Goal: Find specific page/section: Find specific page/section

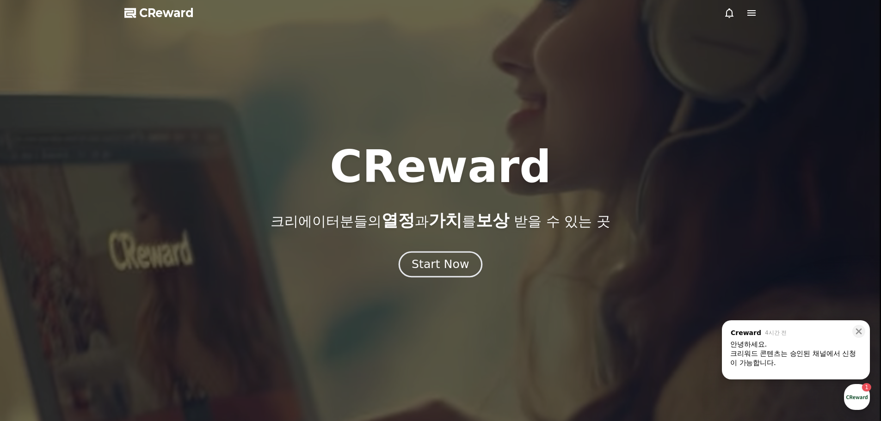
click at [469, 269] on button "Start Now" at bounding box center [441, 264] width 84 height 26
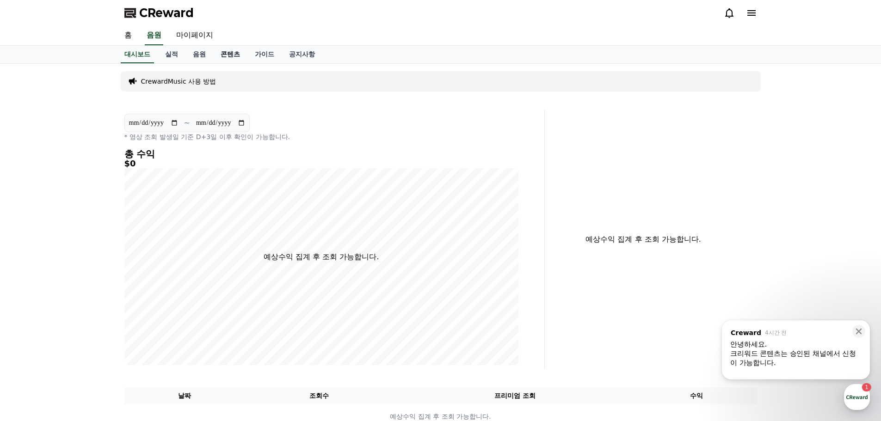
click at [228, 56] on link "콘텐츠" at bounding box center [230, 55] width 34 height 18
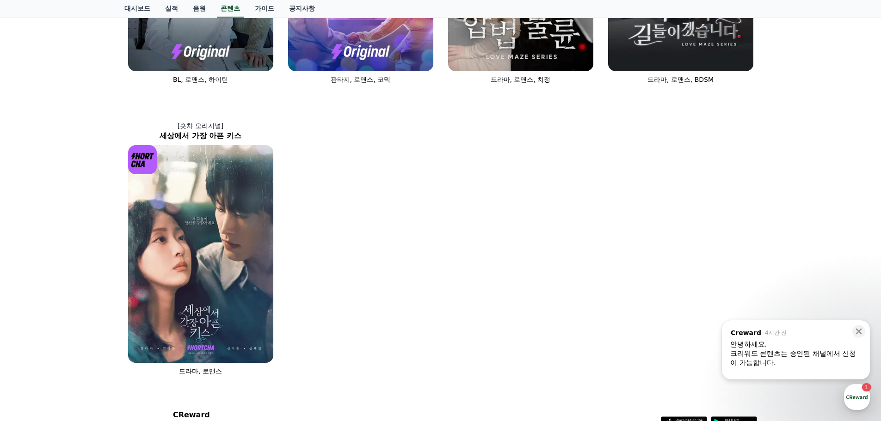
scroll to position [629, 0]
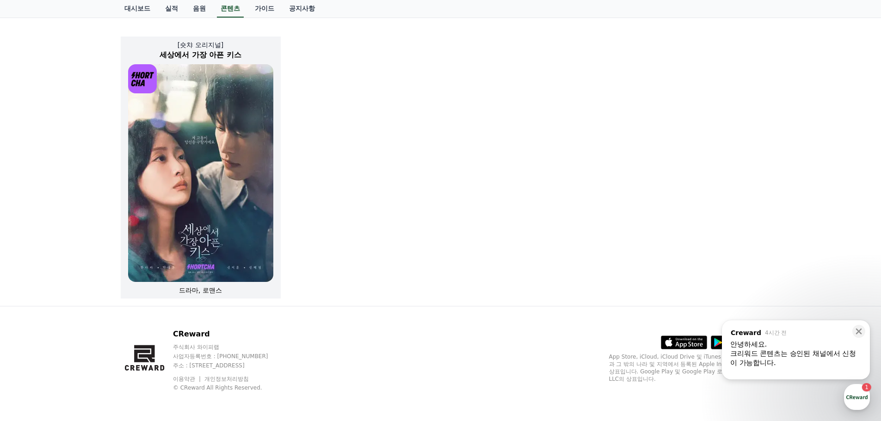
click at [213, 291] on span "드라마, 로맨스" at bounding box center [200, 290] width 43 height 7
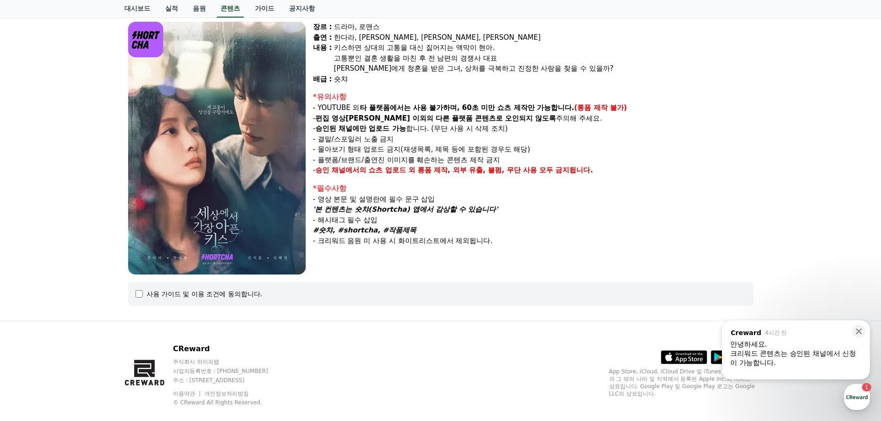
scroll to position [92, 0]
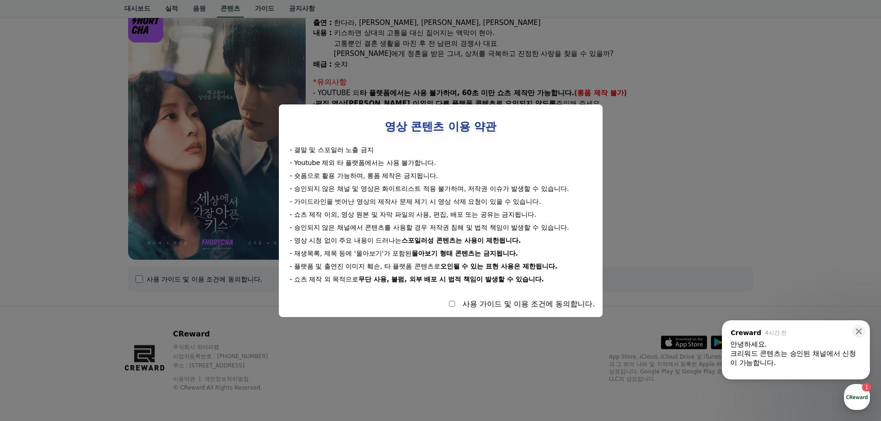
select select
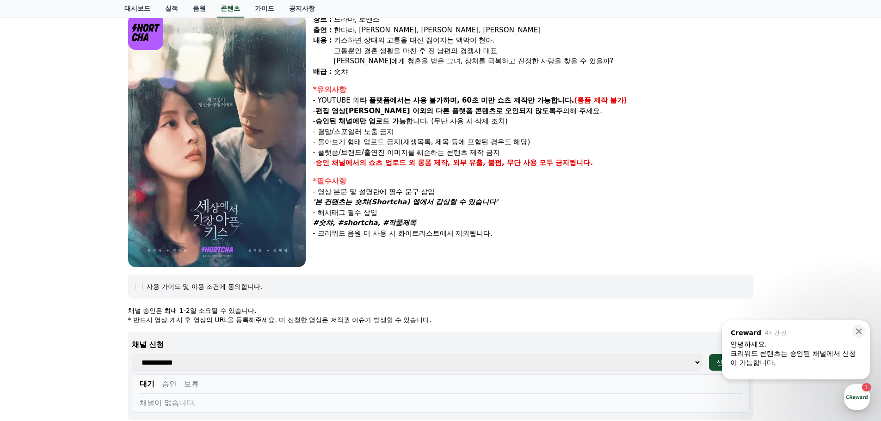
scroll to position [84, 0]
click at [858, 331] on icon at bounding box center [859, 332] width 6 height 6
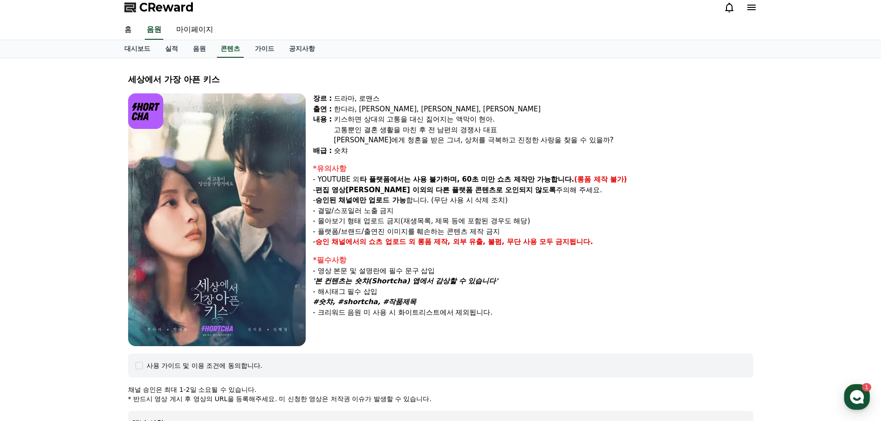
scroll to position [0, 0]
